Goal: Task Accomplishment & Management: Manage account settings

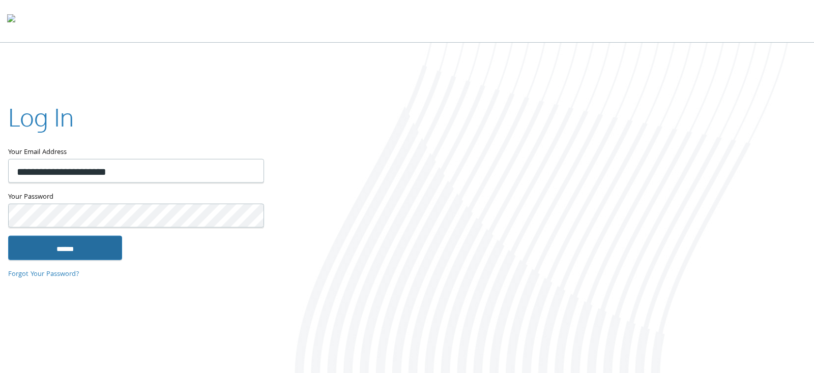
click at [92, 253] on input "******" at bounding box center [65, 248] width 114 height 24
type input "**********"
click at [119, 244] on input "******" at bounding box center [65, 248] width 114 height 24
type input "**********"
